Goal: Information Seeking & Learning: Learn about a topic

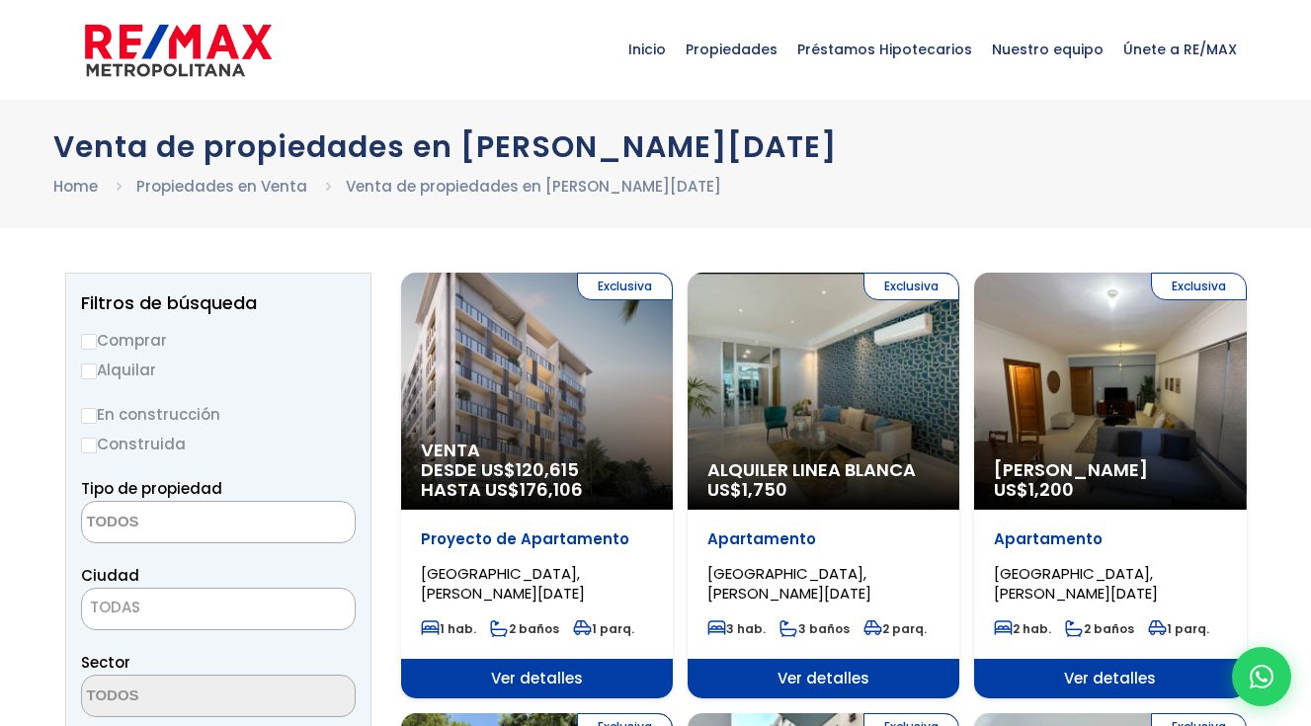
select select
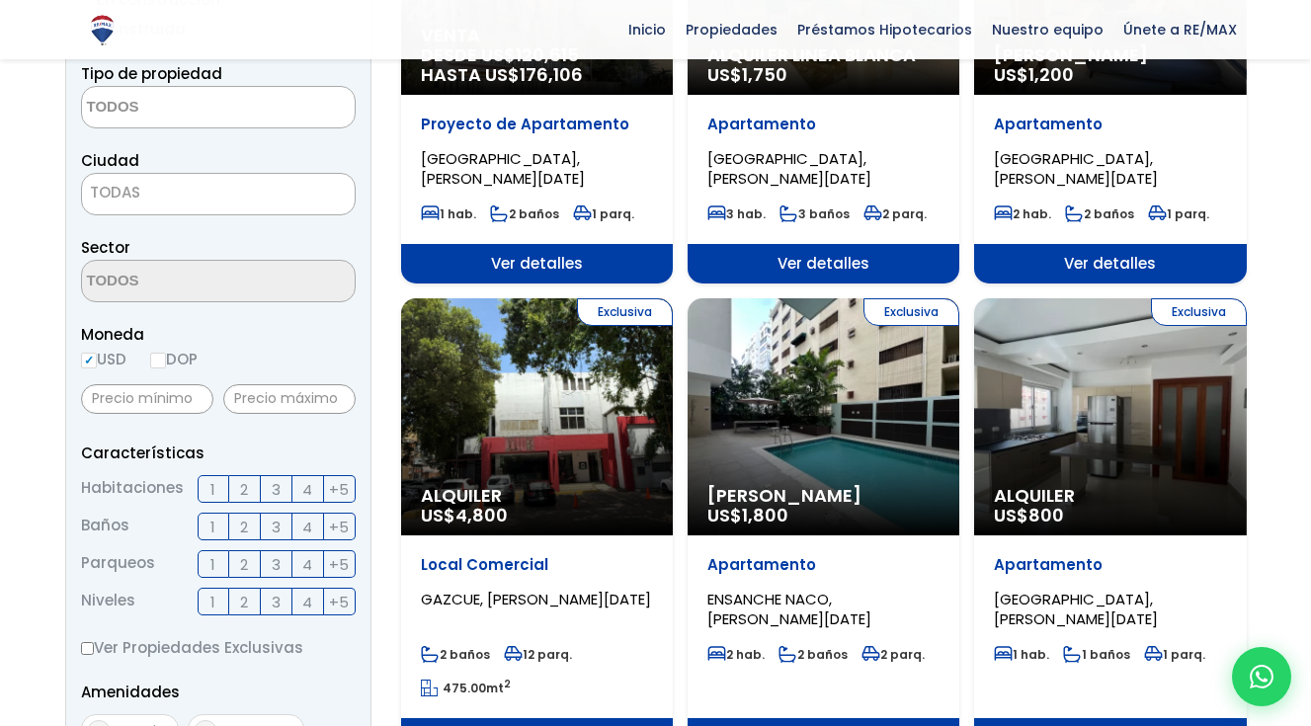
scroll to position [494, 0]
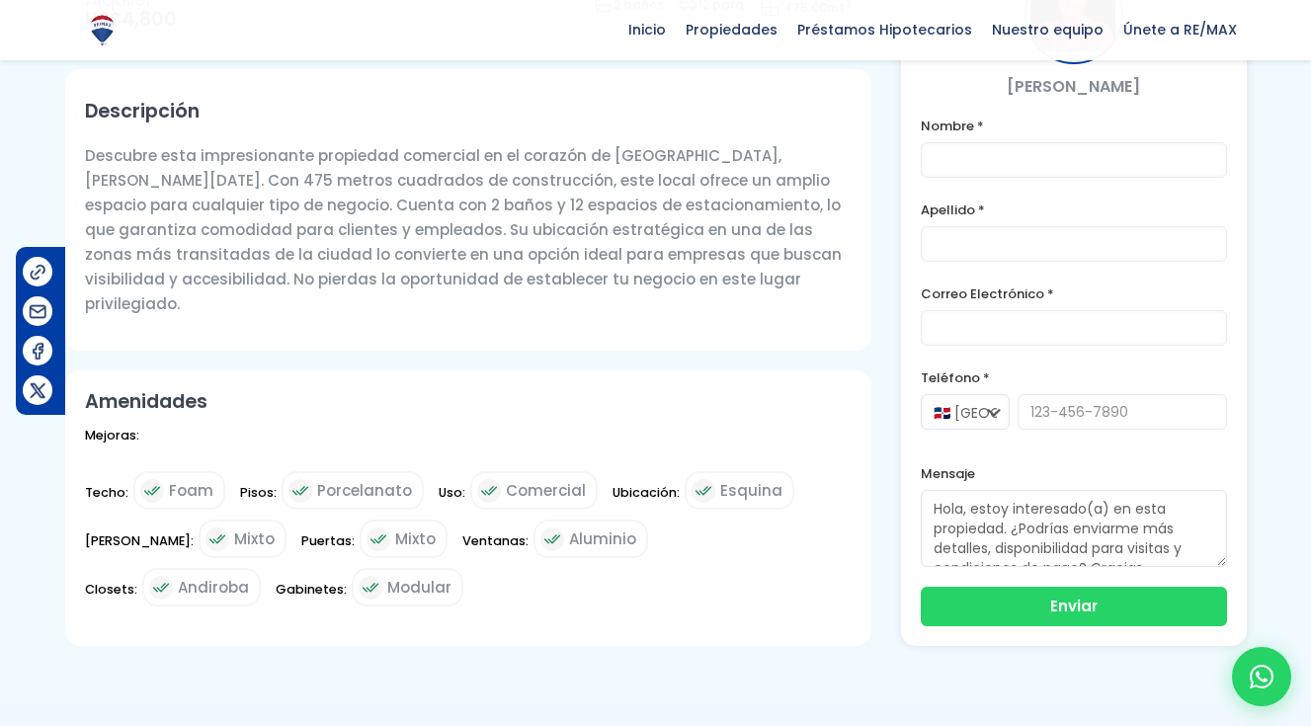
scroll to position [296, 0]
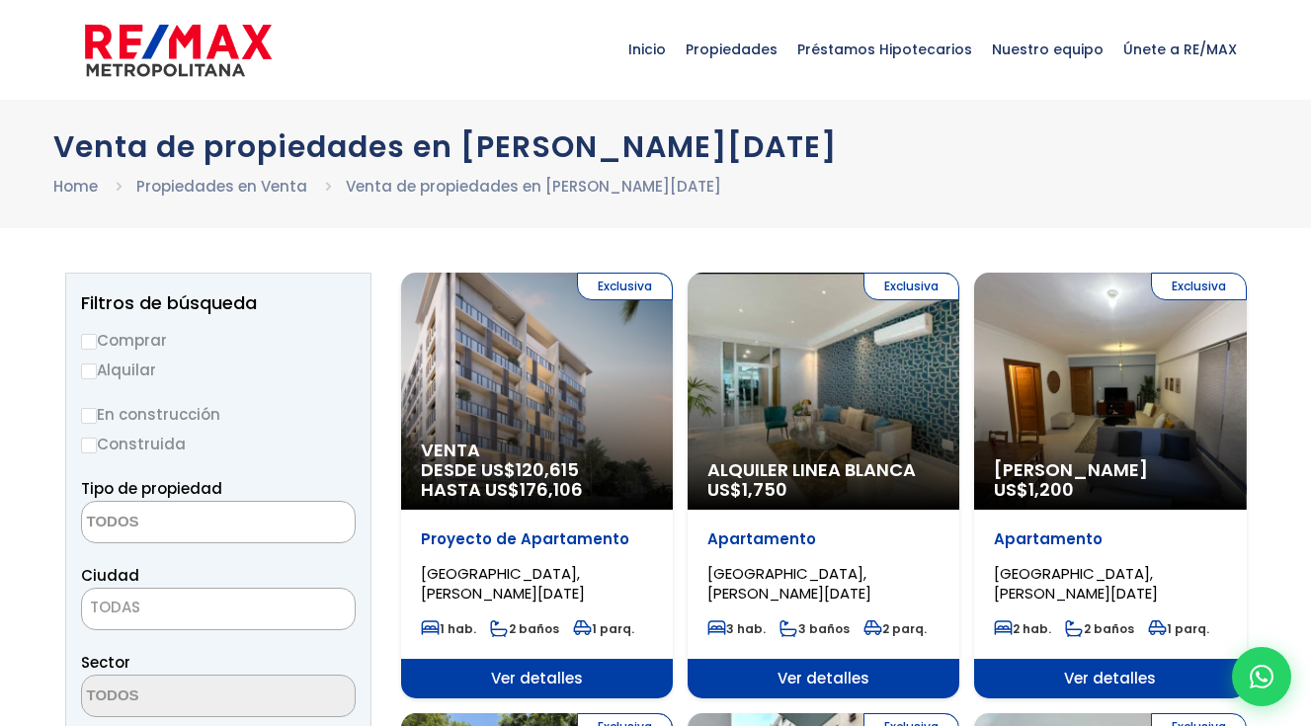
select select
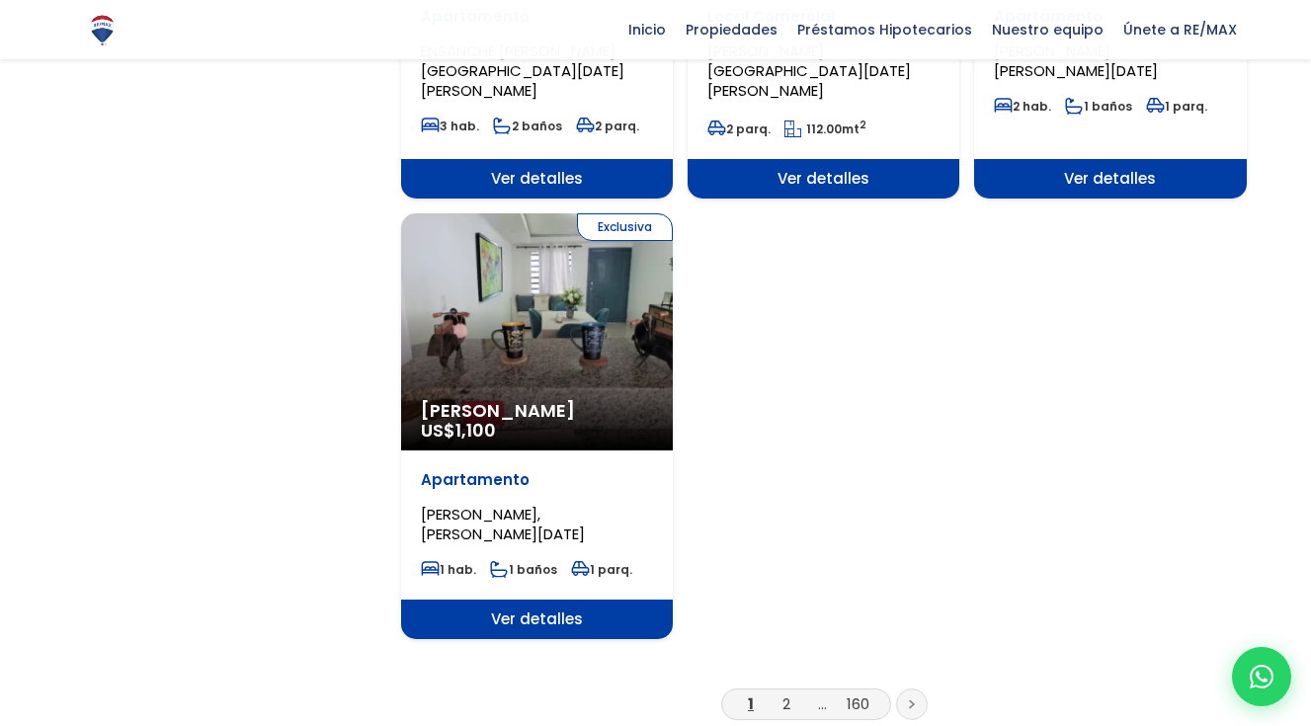
scroll to position [2470, 0]
